Goal: Task Accomplishment & Management: Manage account settings

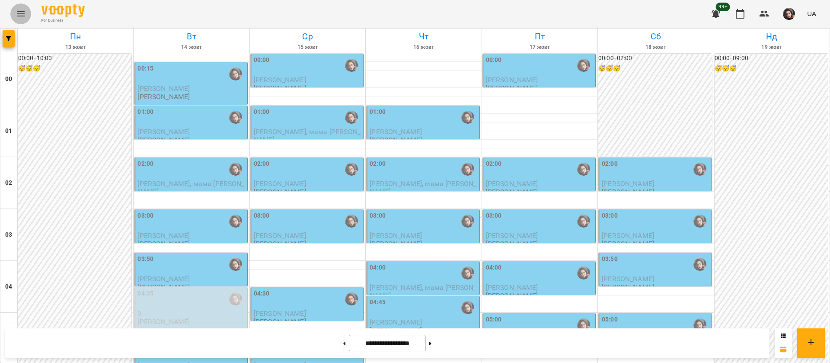
click at [16, 14] on icon "Menu" at bounding box center [21, 14] width 10 height 10
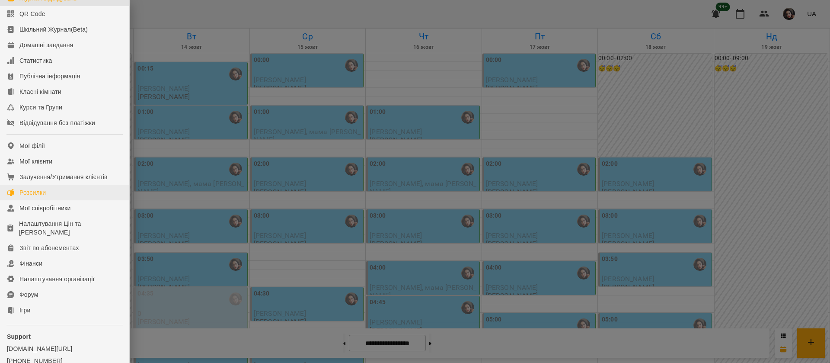
scroll to position [99, 0]
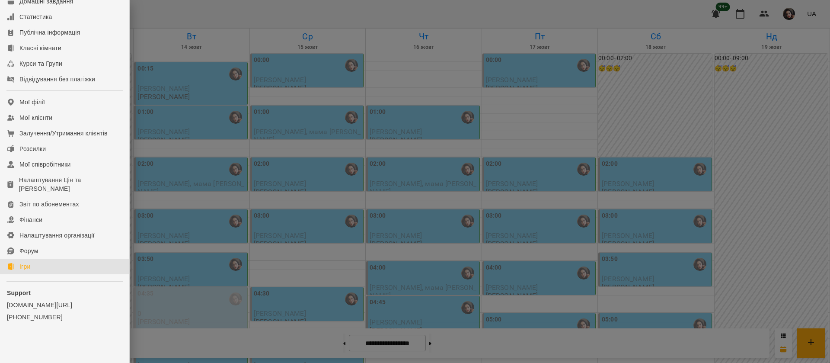
click at [71, 266] on link "Ігри" at bounding box center [64, 267] width 129 height 16
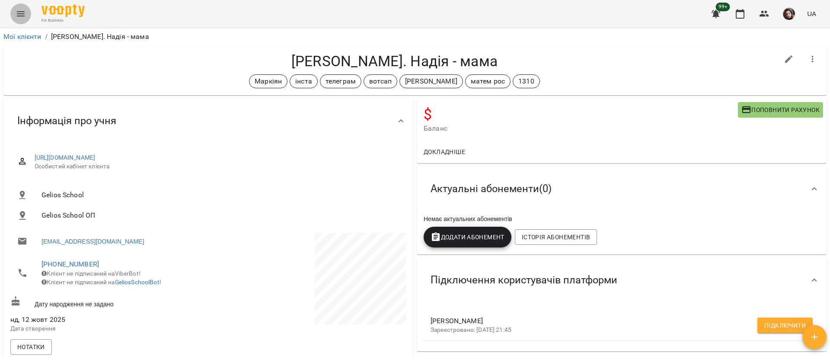
click at [19, 14] on icon "Menu" at bounding box center [21, 13] width 8 height 5
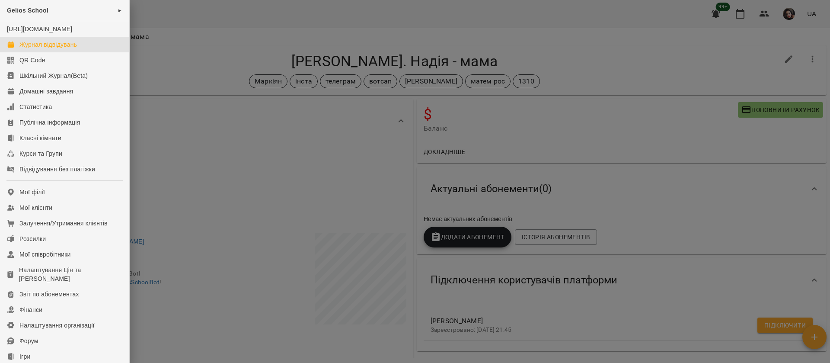
click at [25, 49] on div "Журнал відвідувань" at bounding box center [48, 44] width 58 height 9
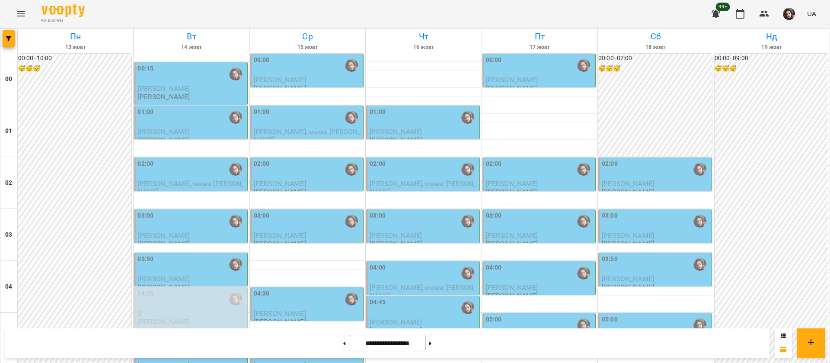
scroll to position [975, 0]
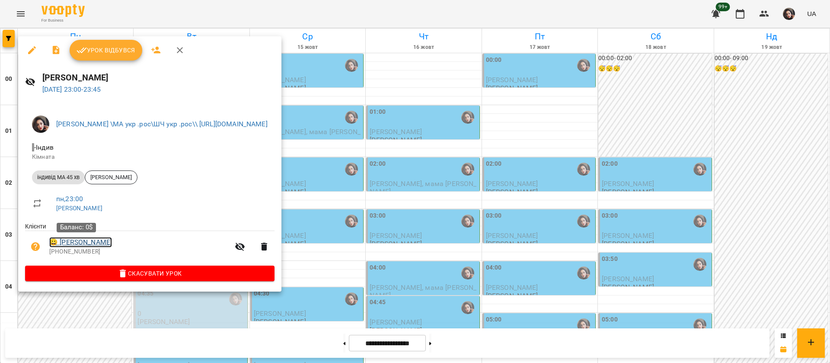
click at [92, 243] on link "😀 Сагадін Марк" at bounding box center [80, 242] width 63 height 10
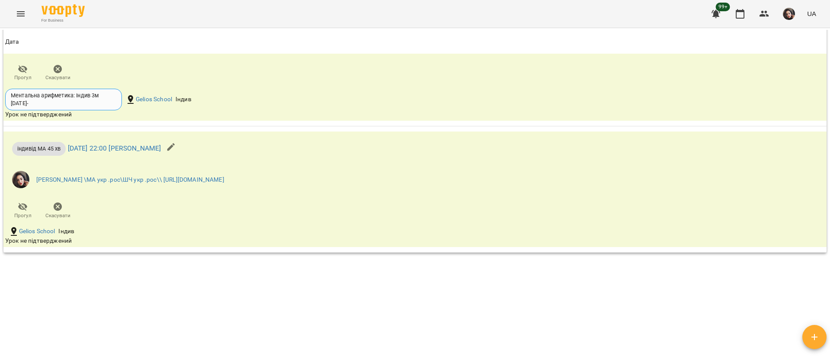
scroll to position [1430, 0]
click at [19, 19] on icon "Menu" at bounding box center [21, 14] width 10 height 10
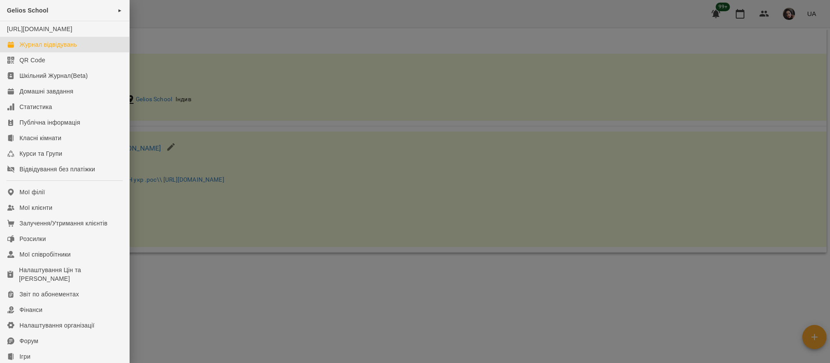
click at [35, 49] on div "Журнал відвідувань" at bounding box center [48, 44] width 58 height 9
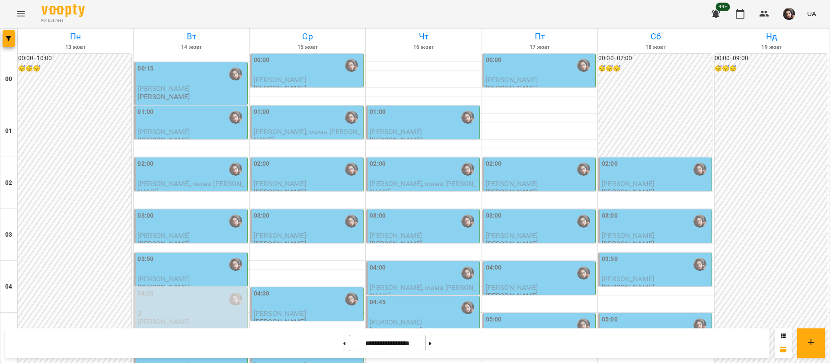
scroll to position [908, 0]
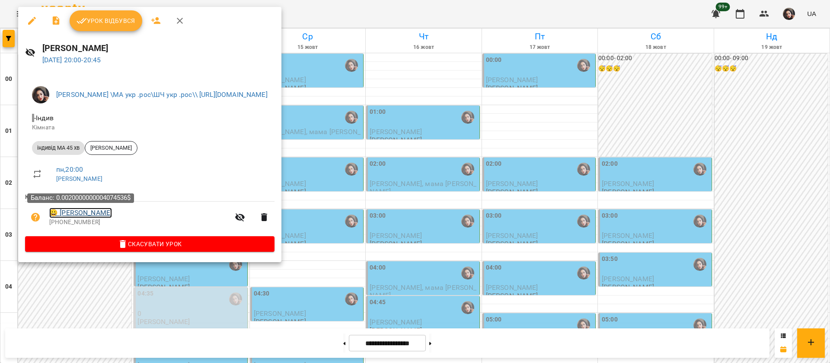
click at [85, 210] on link "😀 Краєвий Максим" at bounding box center [80, 213] width 63 height 10
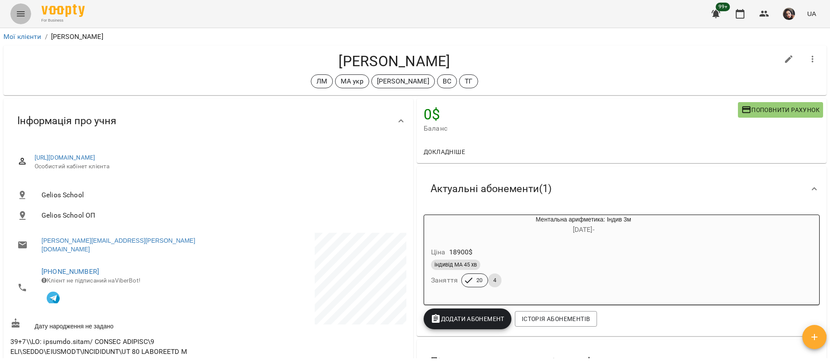
click at [21, 16] on icon "Menu" at bounding box center [21, 13] width 8 height 5
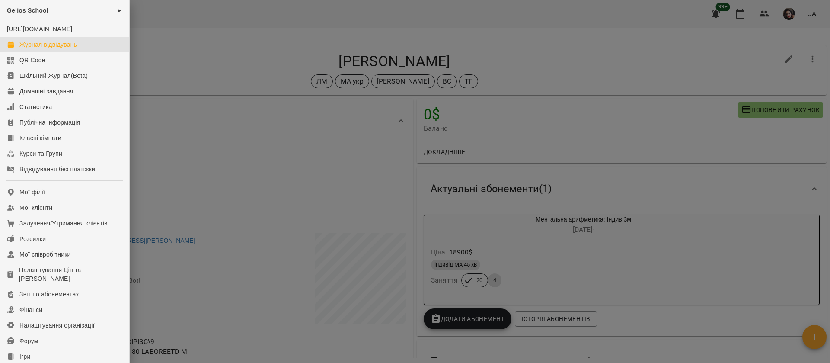
click at [43, 49] on div "Журнал відвідувань" at bounding box center [48, 44] width 58 height 9
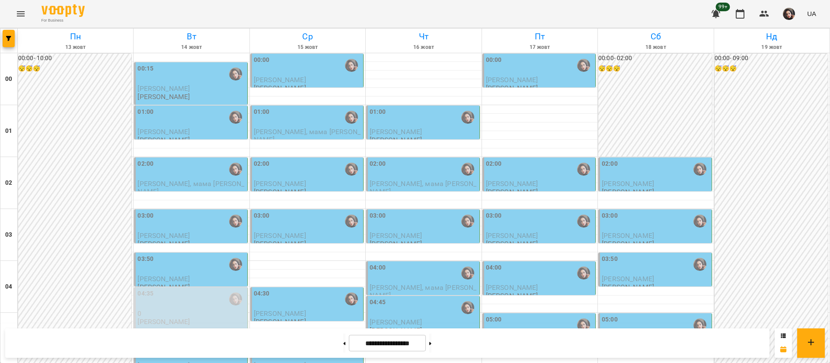
scroll to position [843, 0]
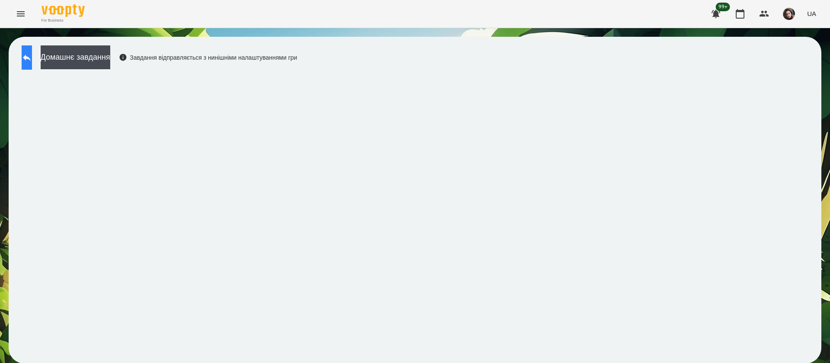
click at [32, 58] on button at bounding box center [27, 57] width 10 height 24
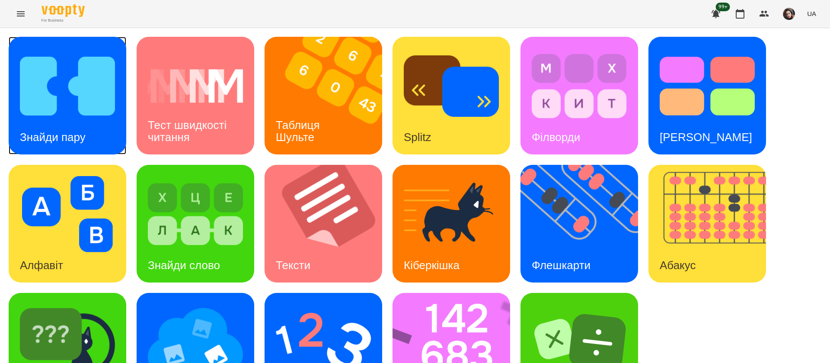
click at [79, 106] on img at bounding box center [67, 86] width 95 height 76
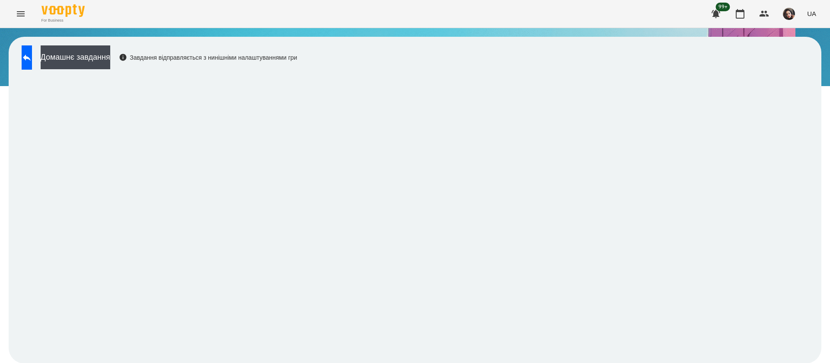
scroll to position [0, 0]
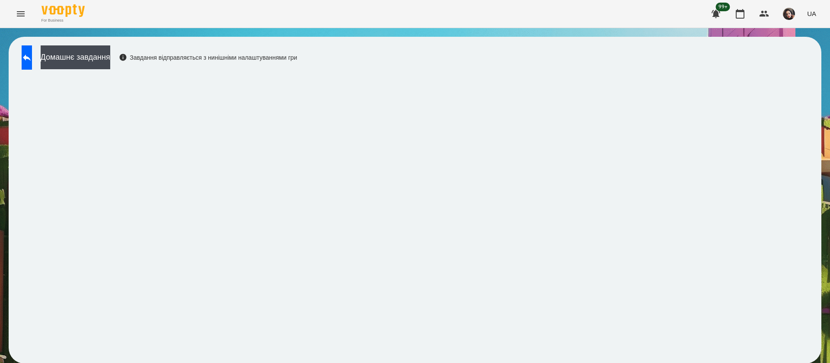
click at [459, 356] on div "Домашнє завдання Завдання відправляється з нинішніми налаштуваннями гри" at bounding box center [415, 200] width 813 height 327
click at [32, 58] on button at bounding box center [27, 57] width 10 height 24
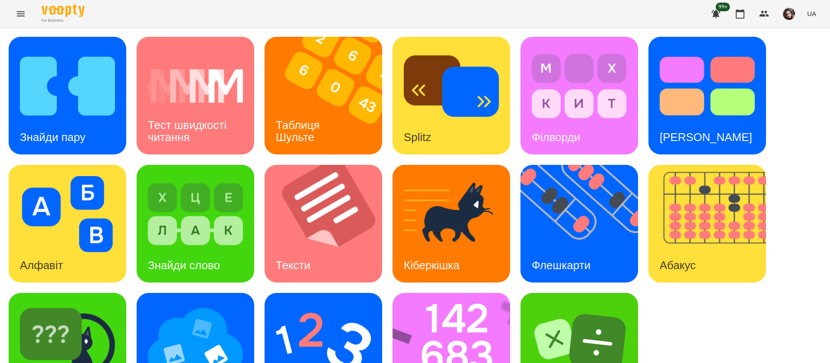
scroll to position [56, 0]
click at [574, 178] on img at bounding box center [585, 224] width 128 height 118
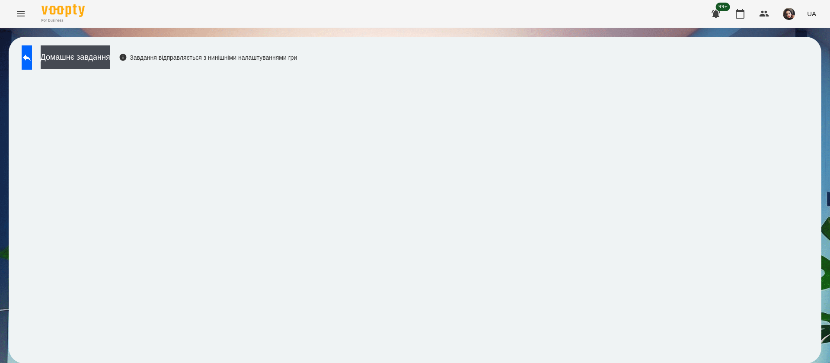
scroll to position [0, 0]
click at [32, 56] on icon at bounding box center [27, 57] width 10 height 10
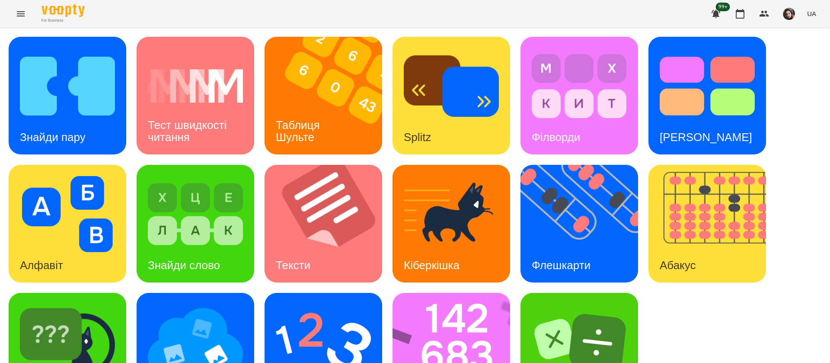
scroll to position [56, 0]
click at [407, 303] on img at bounding box center [457, 352] width 129 height 118
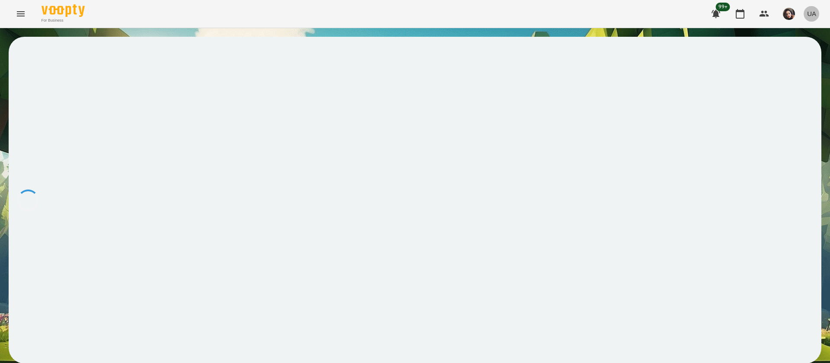
click at [814, 11] on span "UA" at bounding box center [812, 13] width 9 height 9
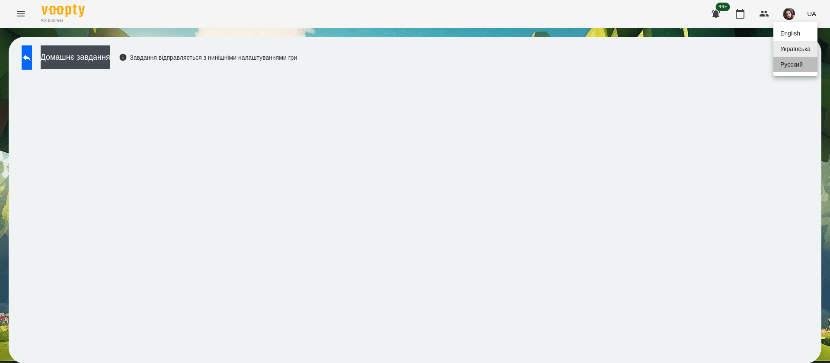
click at [794, 60] on div "Русский" at bounding box center [796, 65] width 44 height 16
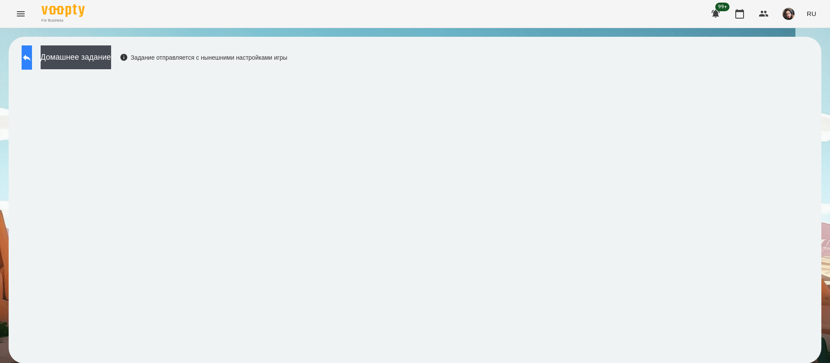
click at [32, 60] on button at bounding box center [27, 57] width 10 height 24
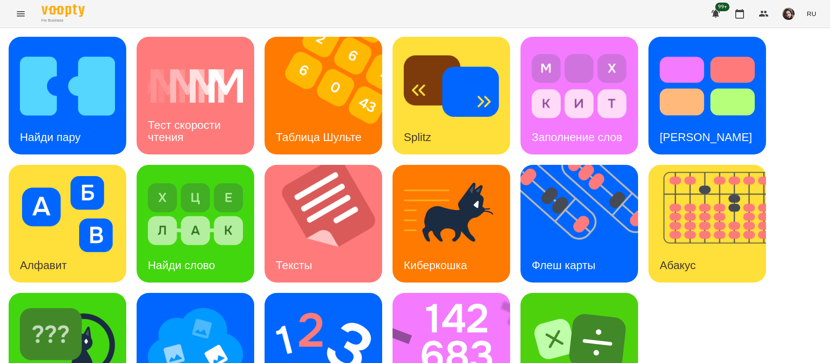
scroll to position [56, 0]
click at [306, 304] on img at bounding box center [323, 342] width 95 height 76
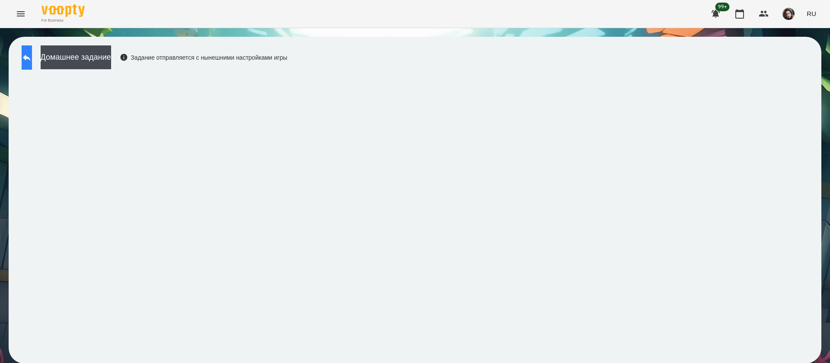
click at [30, 59] on button at bounding box center [27, 57] width 10 height 24
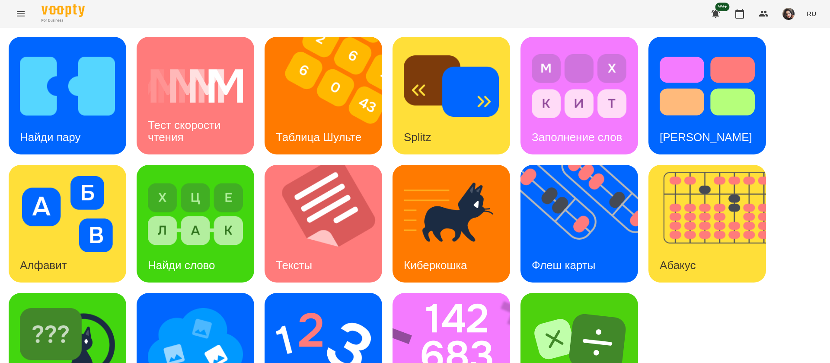
scroll to position [56, 0]
click at [240, 307] on img at bounding box center [195, 342] width 95 height 76
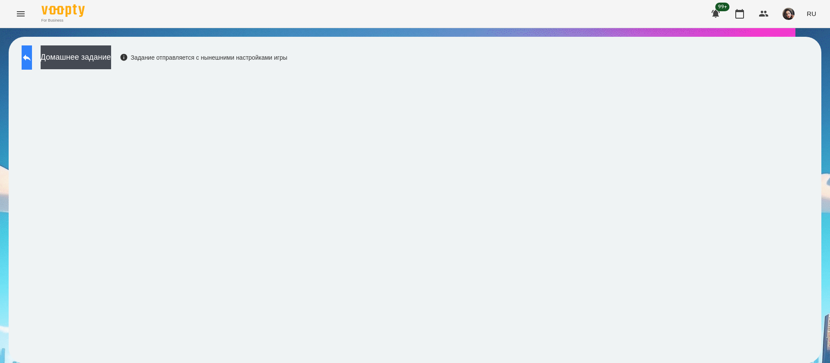
click at [32, 58] on button at bounding box center [27, 57] width 10 height 24
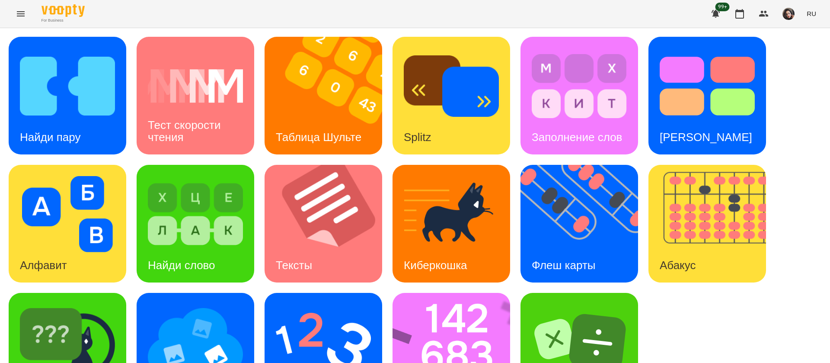
scroll to position [56, 0]
click at [94, 305] on img at bounding box center [67, 342] width 95 height 76
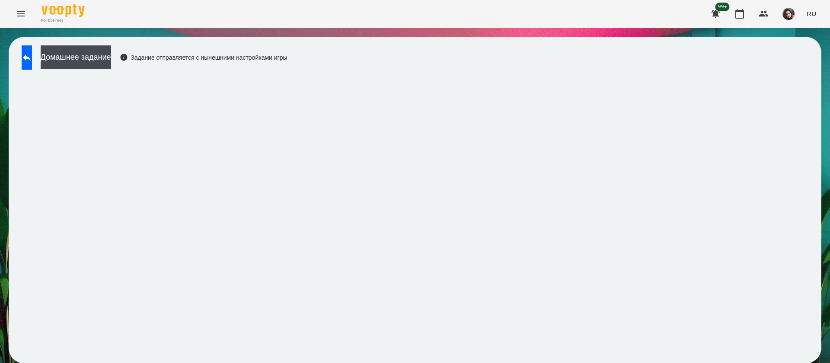
scroll to position [0, 0]
click at [30, 56] on icon at bounding box center [27, 57] width 10 height 10
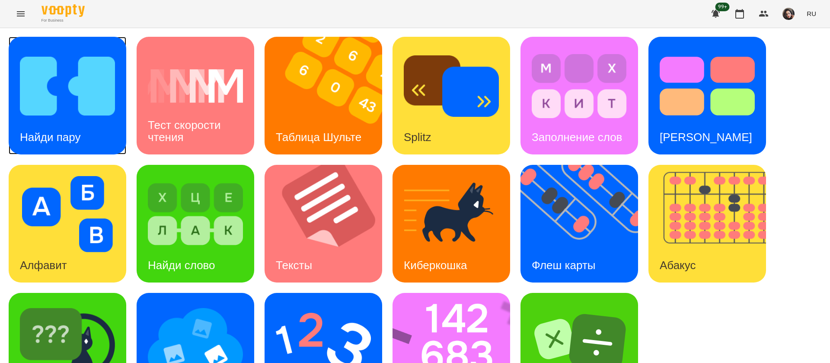
click at [113, 114] on img at bounding box center [67, 86] width 95 height 76
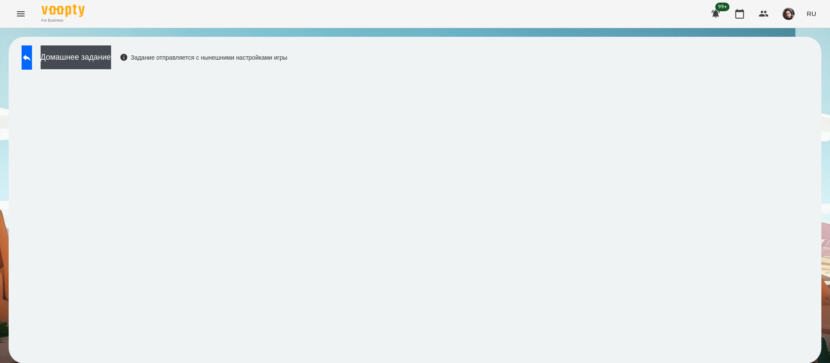
scroll to position [0, 0]
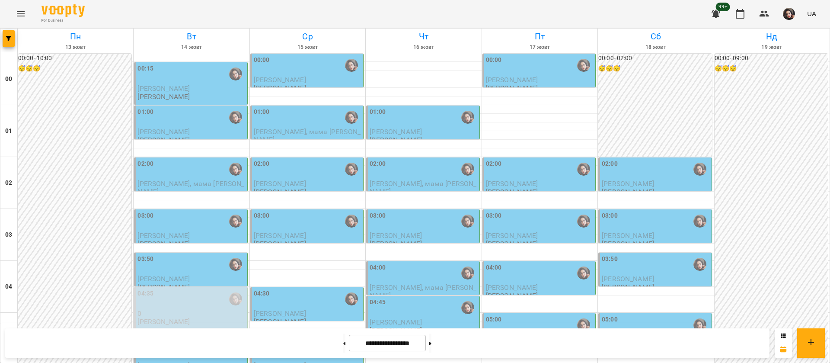
scroll to position [843, 0]
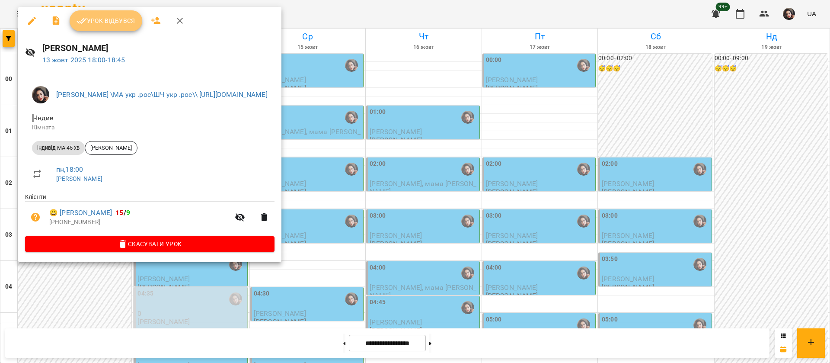
click at [122, 24] on span "Урок відбувся" at bounding box center [106, 21] width 59 height 10
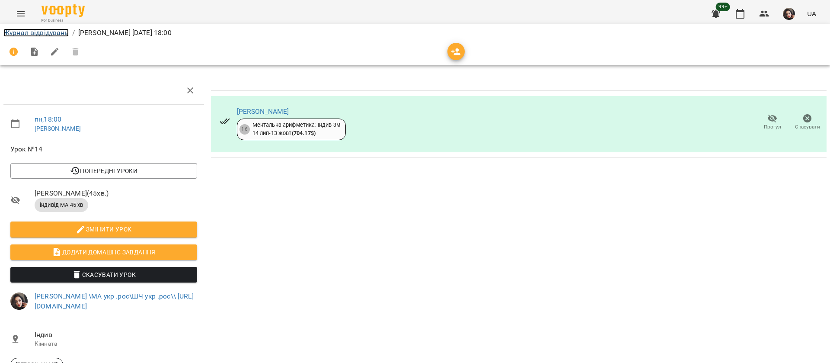
click at [60, 31] on link "Журнал відвідувань" at bounding box center [35, 33] width 65 height 8
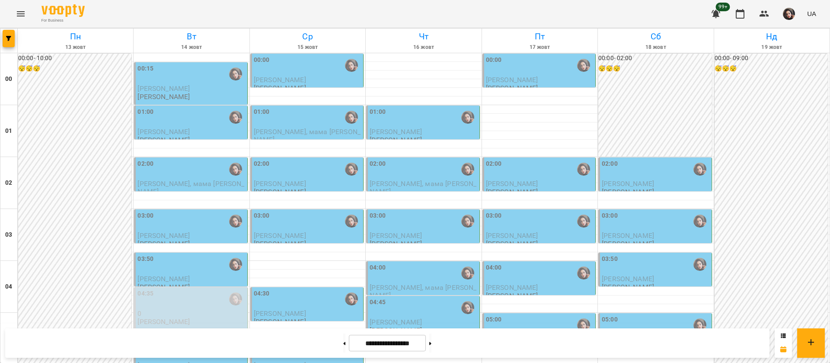
scroll to position [195, 0]
